Goal: Communication & Community: Participate in discussion

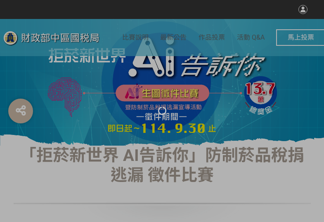
select select "vote"
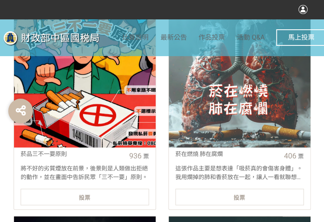
scroll to position [372, 0]
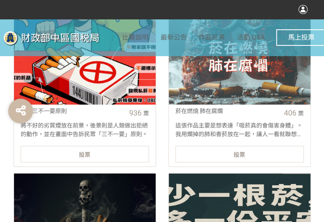
click at [108, 158] on div "投票" at bounding box center [85, 154] width 128 height 17
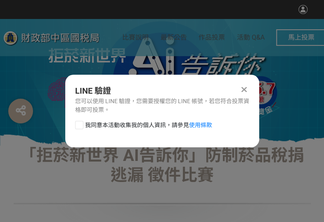
scroll to position [0, 0]
drag, startPoint x: 76, startPoint y: 124, endPoint x: 91, endPoint y: 128, distance: 15.3
click at [76, 124] on div at bounding box center [79, 125] width 8 height 8
checkbox input "true"
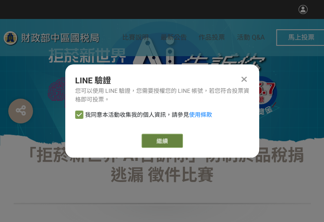
click at [151, 143] on link "繼續" at bounding box center [162, 141] width 41 height 14
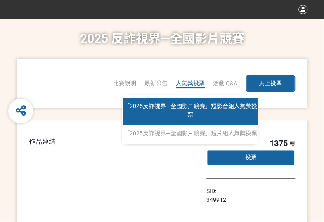
click at [194, 111] on link "「2025反詐視界—全國影片競賽」短影音組人氣獎投票" at bounding box center [191, 111] width 136 height 27
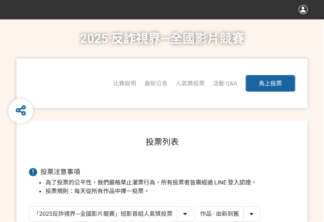
click at [245, 207] on div "作品 - 由新到舊 作品 - 由舊到新 票數 - 由多到少 票數 - 由少到多" at bounding box center [228, 214] width 64 height 15
click at [248, 216] on select "作品 - 由新到舊 作品 - 由舊到新 票數 - 由多到少 票數 - 由少到多" at bounding box center [228, 214] width 64 height 14
select select "vote"
click at [196, 207] on select "作品 - 由新到舊 作品 - 由舊到新 票數 - 由多到少 票數 - 由少到多" at bounding box center [228, 214] width 64 height 14
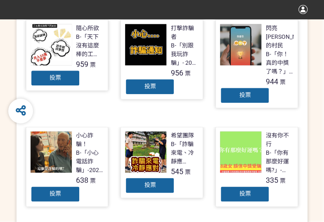
scroll to position [248, 0]
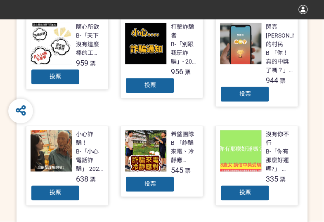
click at [167, 86] on div "投票" at bounding box center [150, 85] width 50 height 17
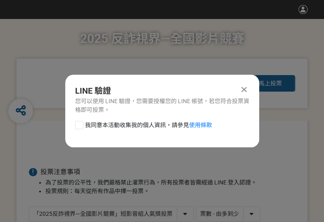
click at [78, 124] on div at bounding box center [79, 125] width 8 height 8
checkbox input "true"
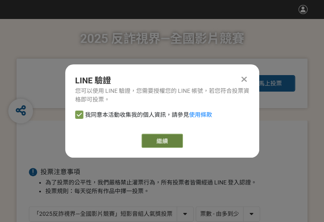
click at [155, 143] on button "繼續" at bounding box center [162, 141] width 41 height 14
